Goal: Task Accomplishment & Management: Manage account settings

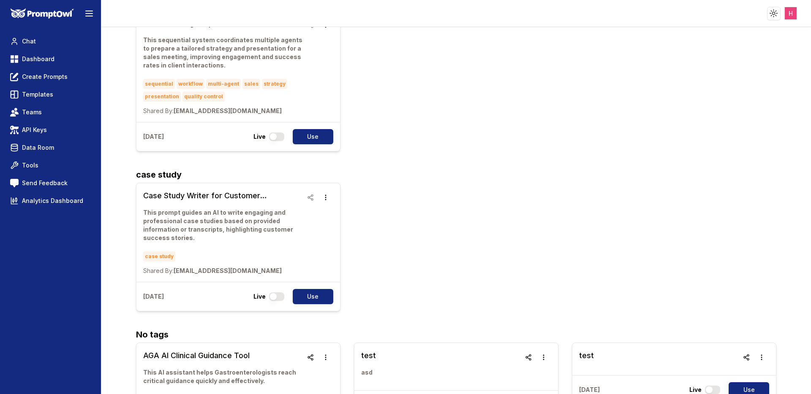
scroll to position [1202, 0]
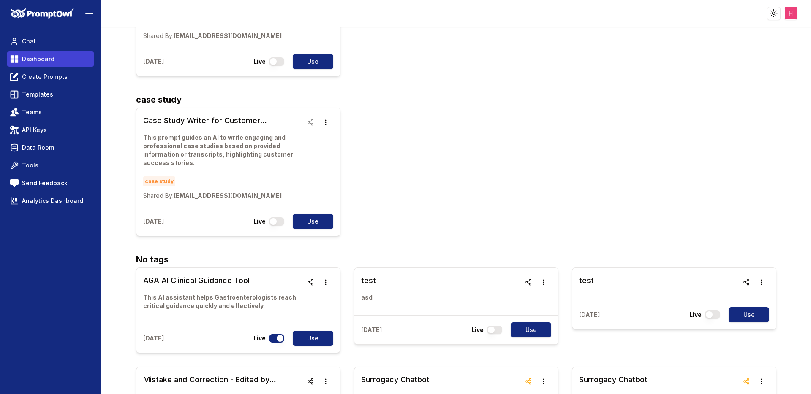
click at [17, 53] on link "Dashboard" at bounding box center [50, 59] width 87 height 15
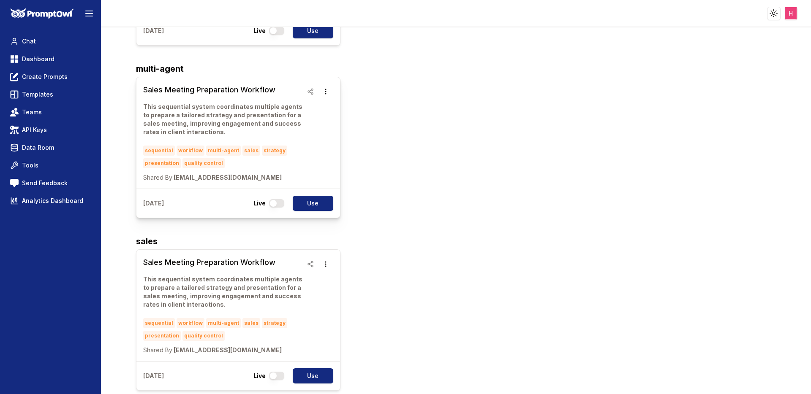
scroll to position [0, 0]
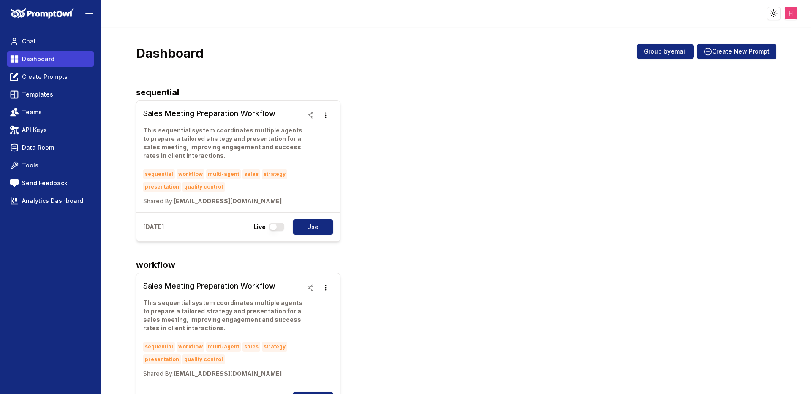
click at [33, 61] on span "Dashboard" at bounding box center [38, 59] width 33 height 8
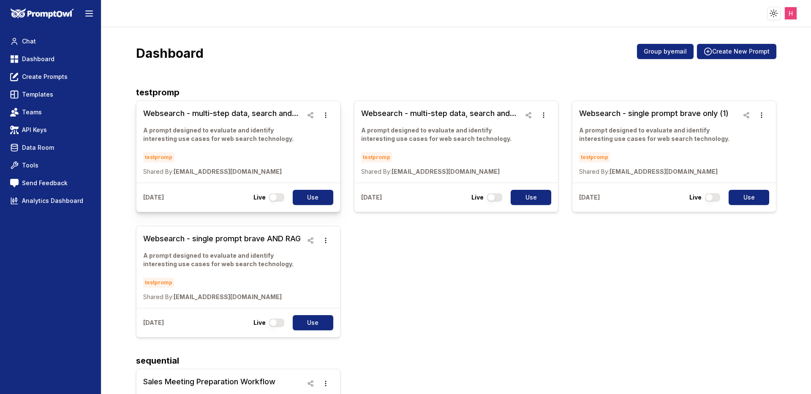
click at [228, 113] on h3 "Websearch - multi-step data, search and more, single model, single step" at bounding box center [223, 114] width 160 height 12
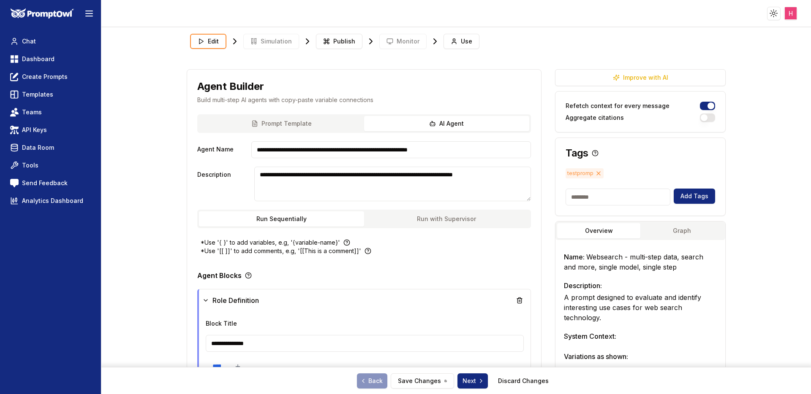
scroll to position [252, 0]
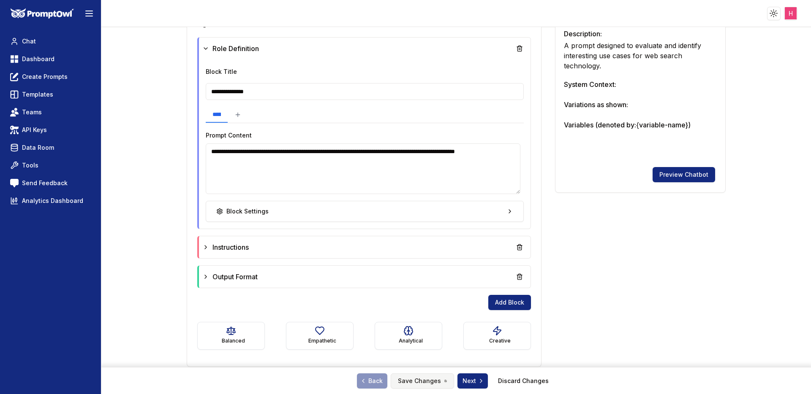
click at [424, 382] on button "Save Changes" at bounding box center [422, 381] width 63 height 15
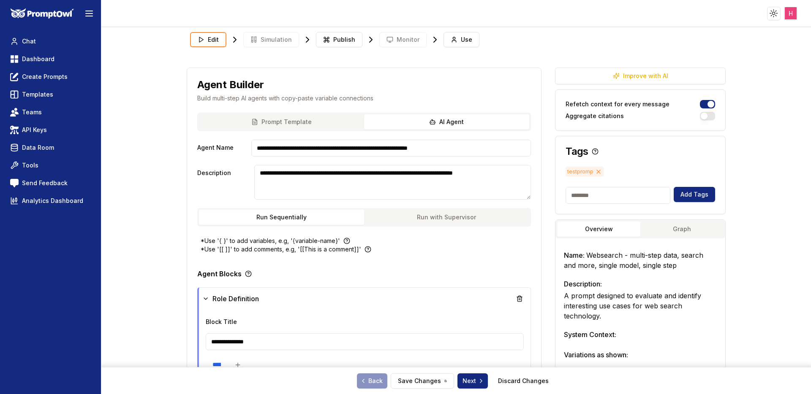
scroll to position [0, 0]
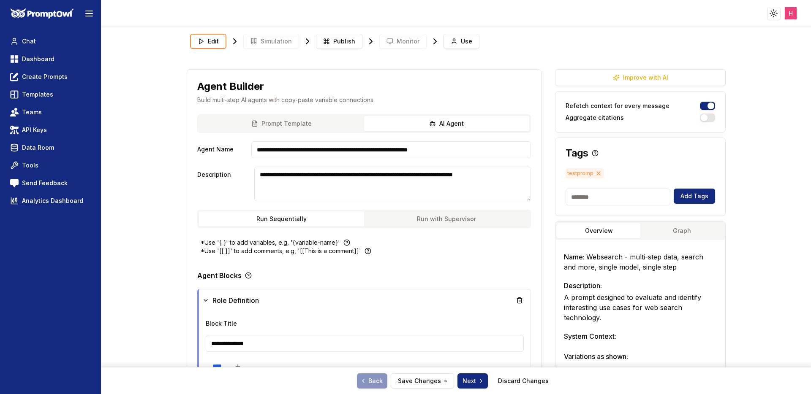
click at [335, 153] on input "**********" at bounding box center [391, 149] width 280 height 17
click at [301, 187] on textarea "**********" at bounding box center [392, 184] width 277 height 35
click at [54, 61] on link "Dashboard" at bounding box center [50, 59] width 87 height 15
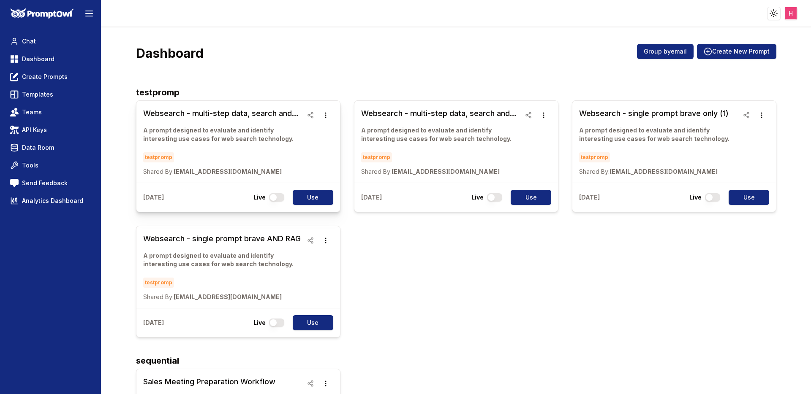
click at [236, 114] on h3 "Websearch - multi-step data, search and more, single model, single step" at bounding box center [223, 114] width 160 height 12
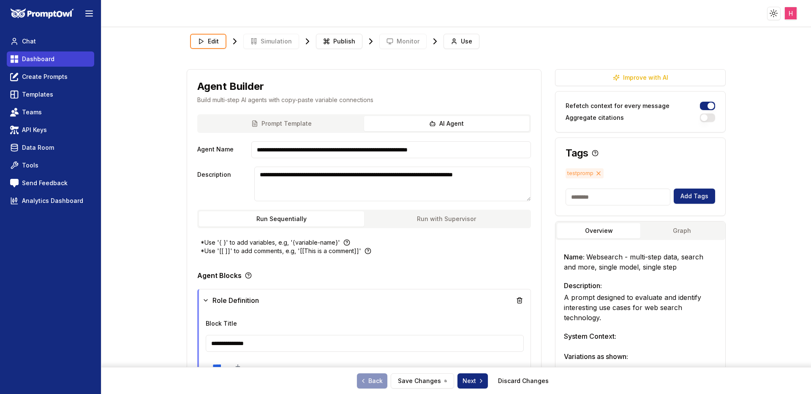
click at [52, 62] on span "Dashboard" at bounding box center [38, 59] width 33 height 8
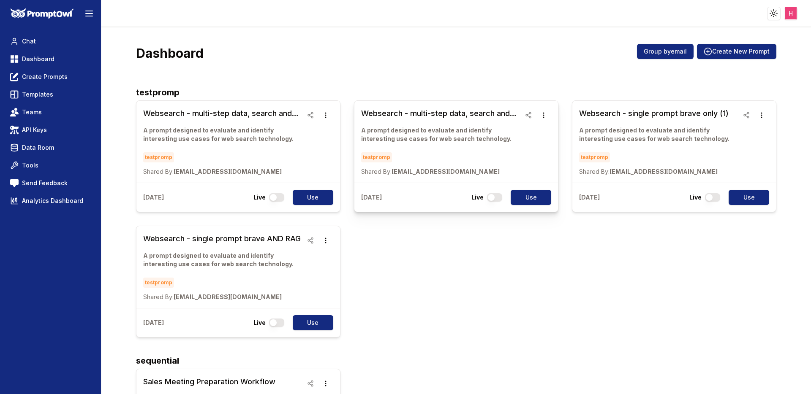
click at [426, 111] on h3 "Websearch - multi-step data, search and more, multiple" at bounding box center [441, 114] width 160 height 12
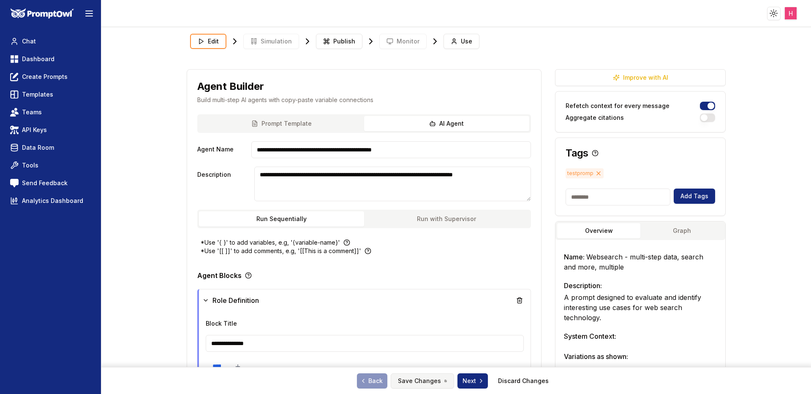
click at [426, 383] on button "Save Changes" at bounding box center [422, 381] width 63 height 15
click at [57, 58] on link "Dashboard" at bounding box center [50, 59] width 87 height 15
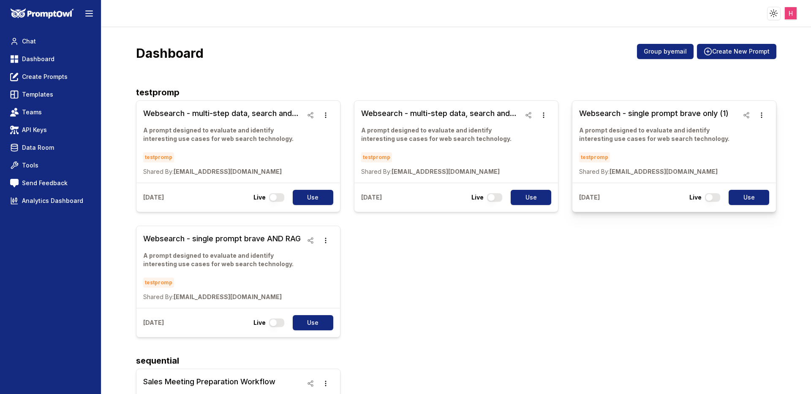
click at [670, 114] on h3 "Websearch - single prompt brave only (1)" at bounding box center [659, 114] width 160 height 12
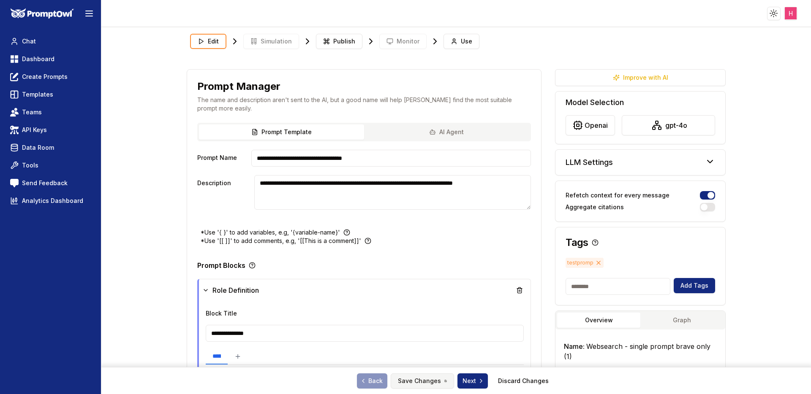
click at [432, 381] on button "Save Changes" at bounding box center [422, 381] width 63 height 15
click at [52, 67] on nav "Chat Dashboard Create Prompts Templates Teams API Keys Data Room Tools Send Fee…" at bounding box center [50, 121] width 87 height 175
drag, startPoint x: 52, startPoint y: 63, endPoint x: 66, endPoint y: 54, distance: 16.7
click at [52, 63] on link "Dashboard" at bounding box center [50, 59] width 87 height 15
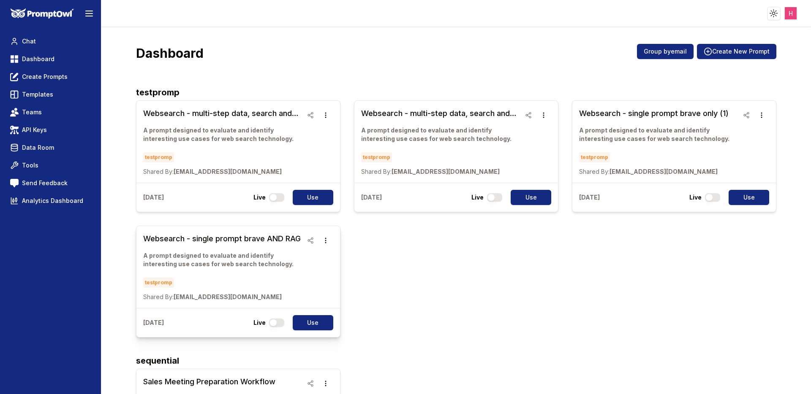
click at [249, 242] on h3 "Websearch - single prompt brave AND RAG" at bounding box center [223, 239] width 160 height 12
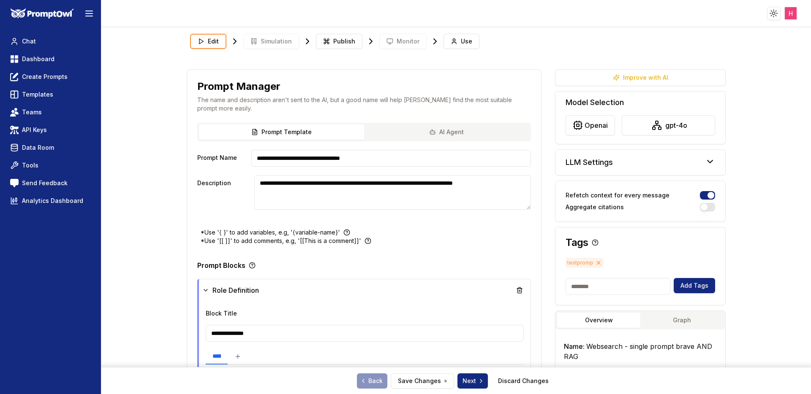
scroll to position [176, 0]
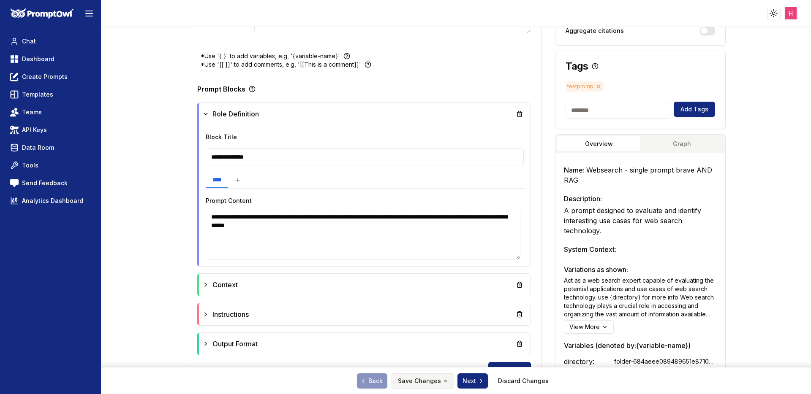
click at [415, 388] on div "Back Save Changes Next Discard Changes" at bounding box center [455, 381] width 709 height 20
click at [408, 375] on button "Save Changes" at bounding box center [422, 381] width 63 height 15
click at [41, 61] on span "Dashboard" at bounding box center [38, 59] width 33 height 8
